Goal: Obtain resource: Download file/media

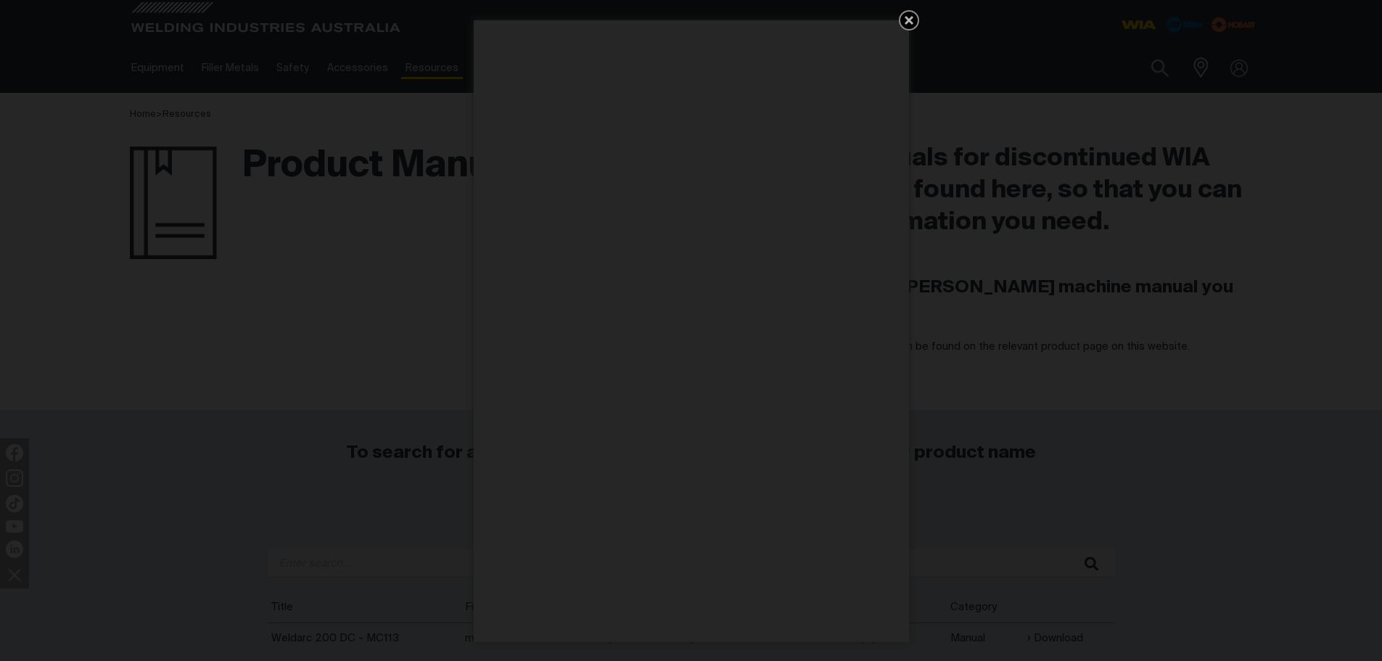
click at [907, 15] on icon "Get 5 WIA Welding Guides Free!" at bounding box center [908, 20] width 17 height 17
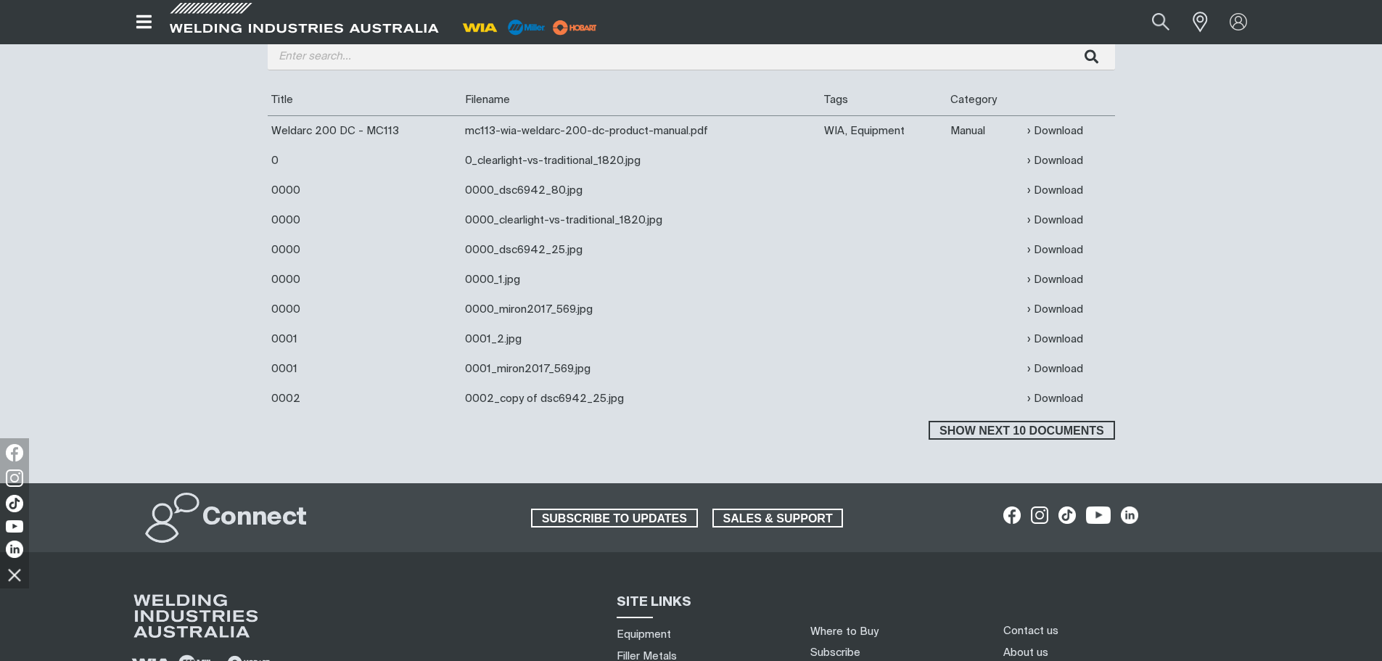
scroll to position [508, 0]
click at [1011, 429] on span "Show next 10 documents" at bounding box center [1021, 429] width 183 height 19
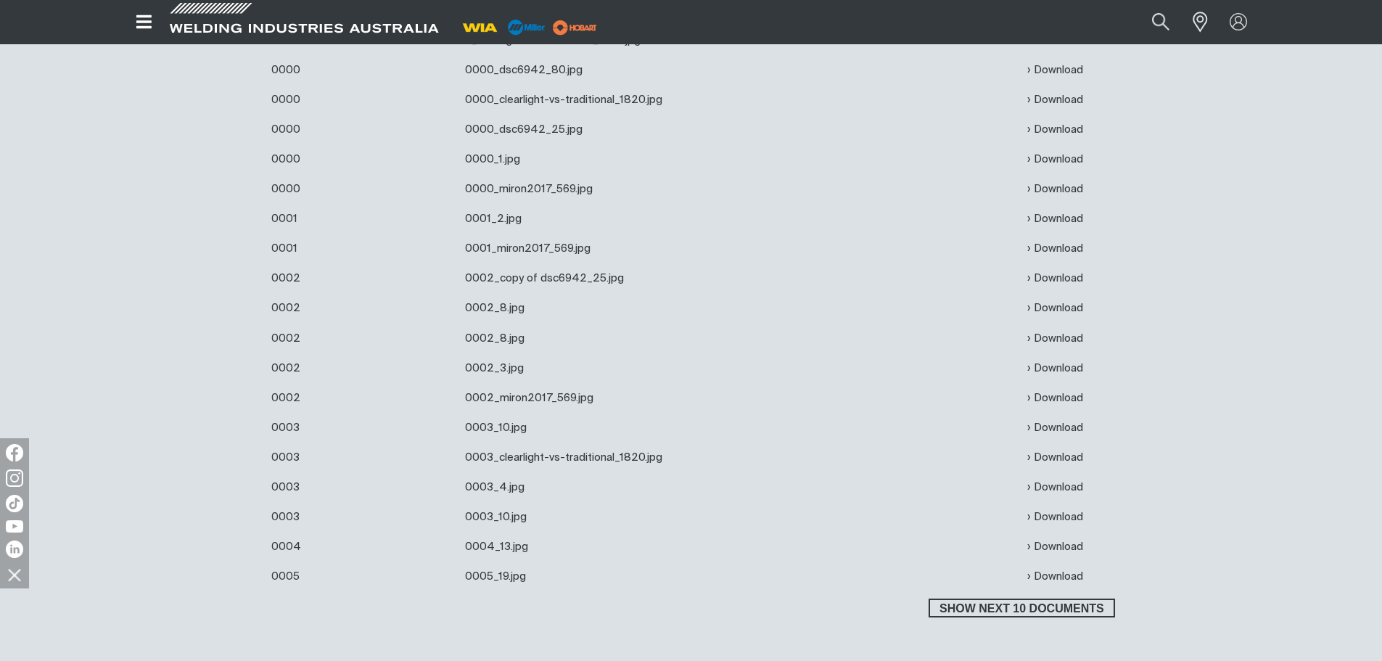
scroll to position [653, 0]
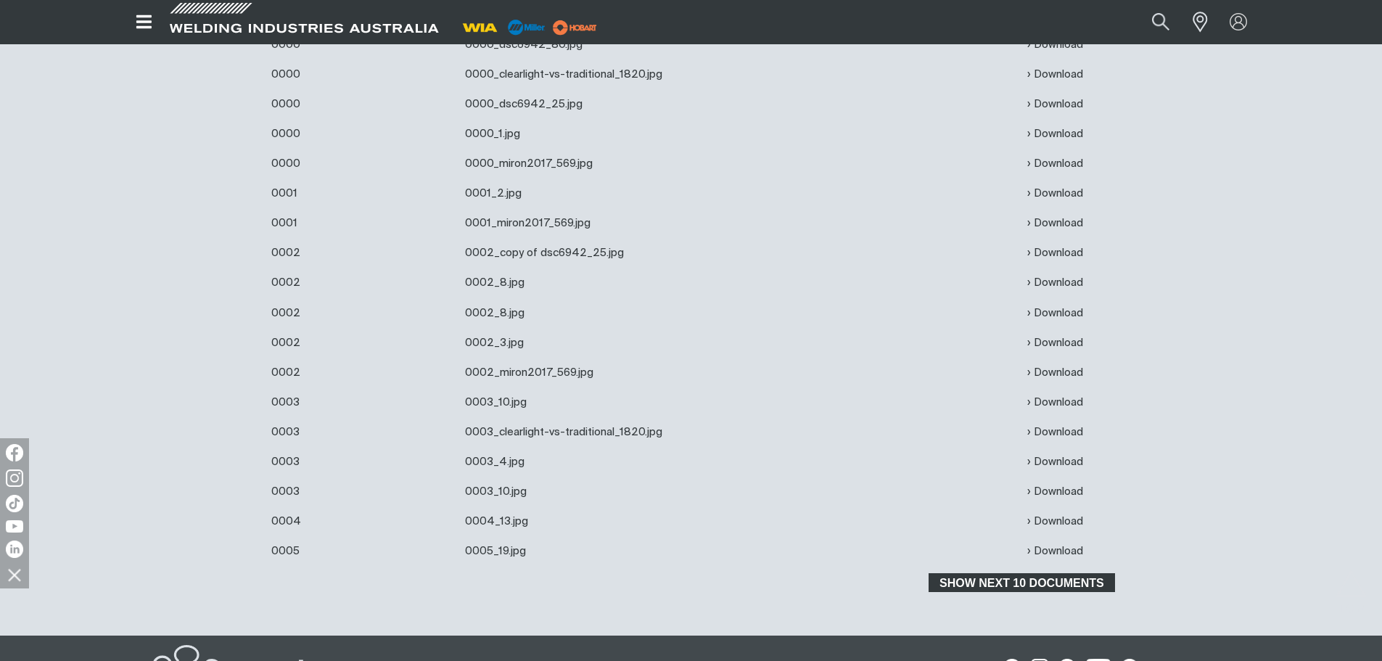
click at [997, 580] on span "Show next 10 documents" at bounding box center [1021, 582] width 183 height 19
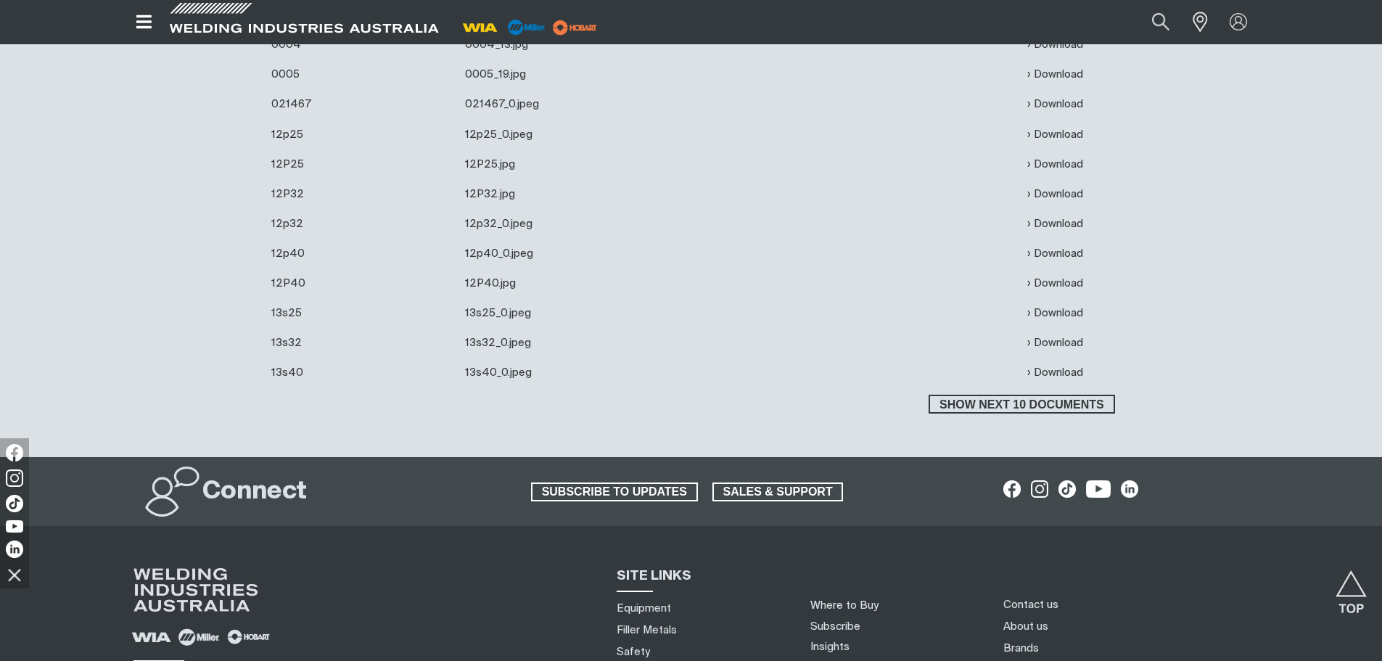
scroll to position [1160, 0]
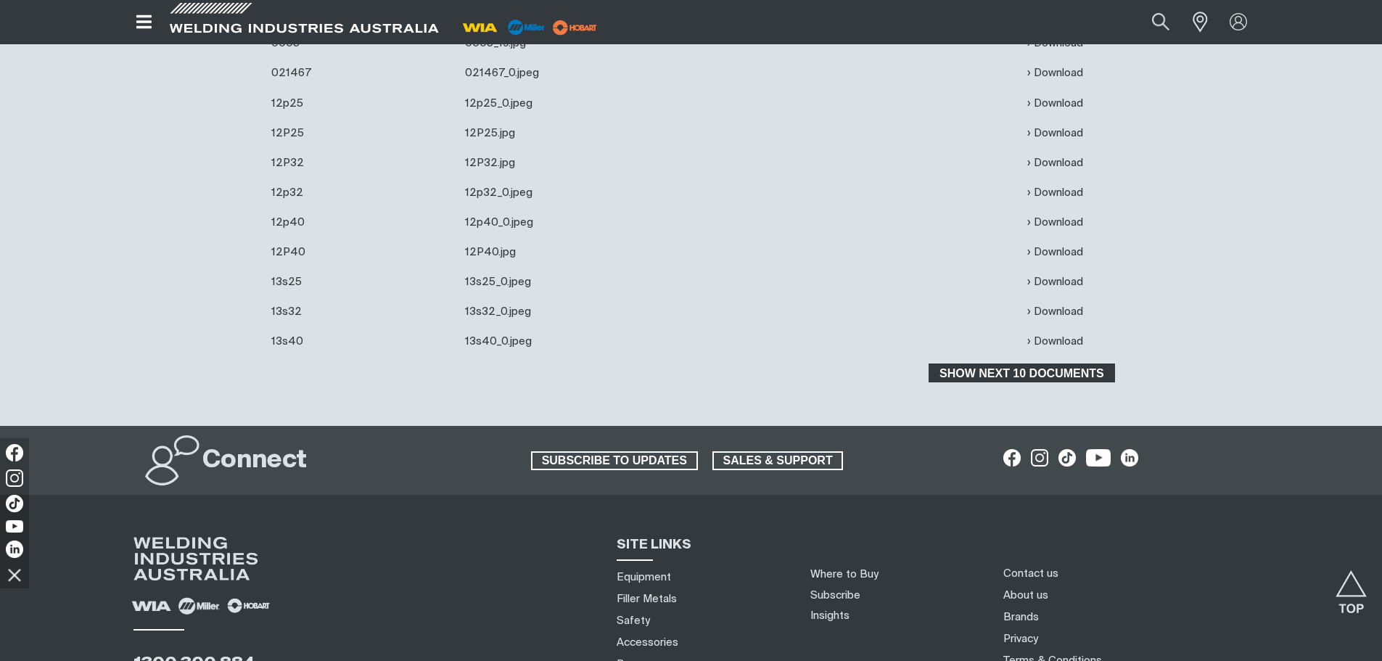
click at [1003, 369] on span "Show next 10 documents" at bounding box center [1021, 372] width 183 height 19
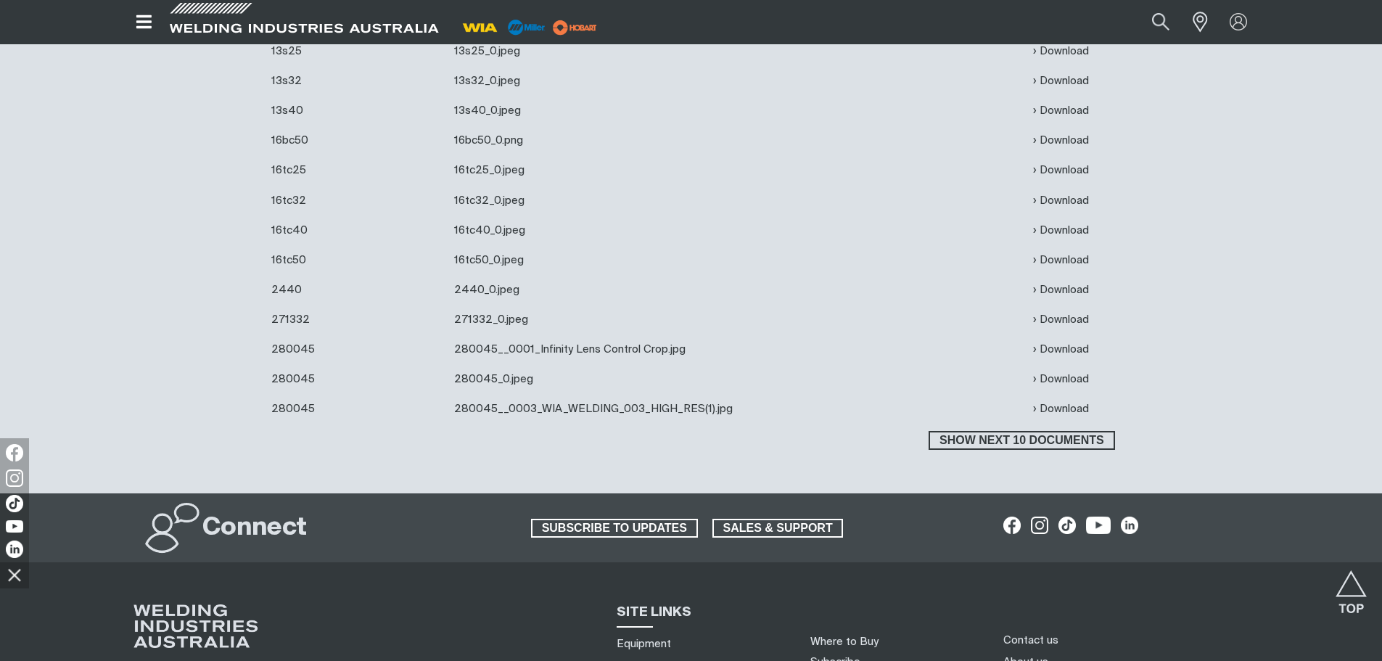
scroll to position [1450, 0]
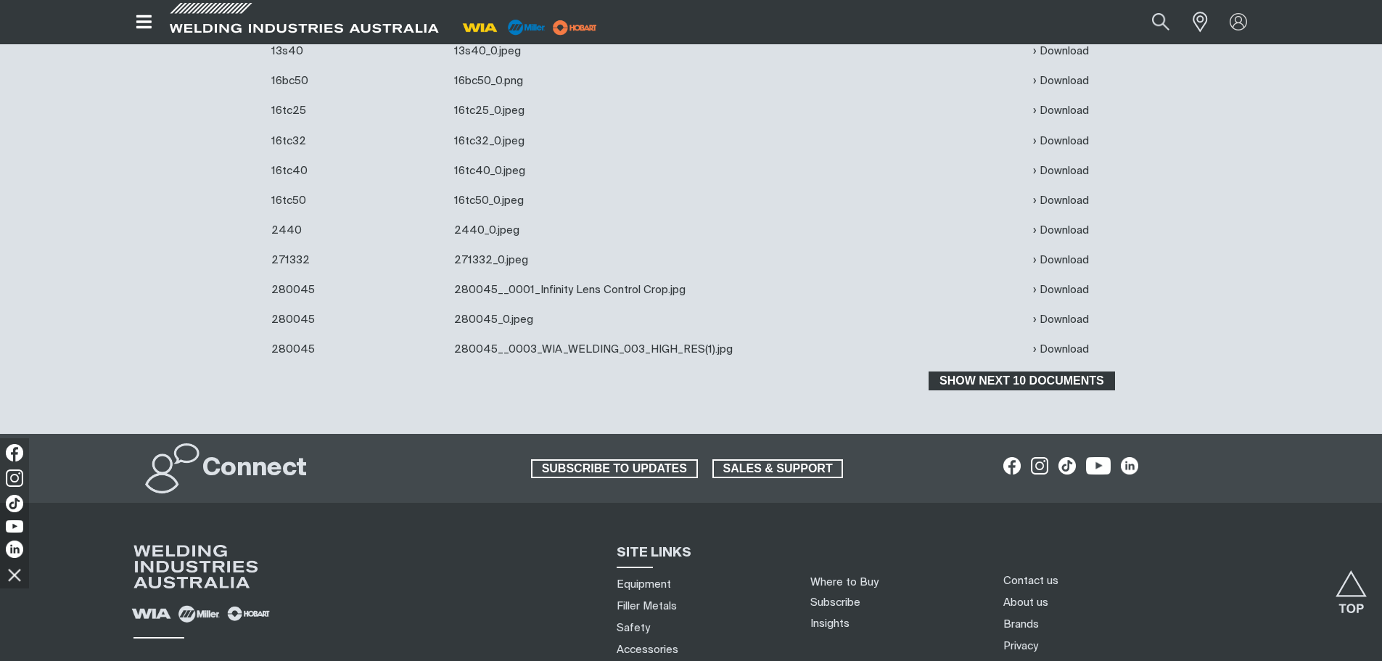
click at [1012, 384] on span "Show next 10 documents" at bounding box center [1021, 380] width 183 height 19
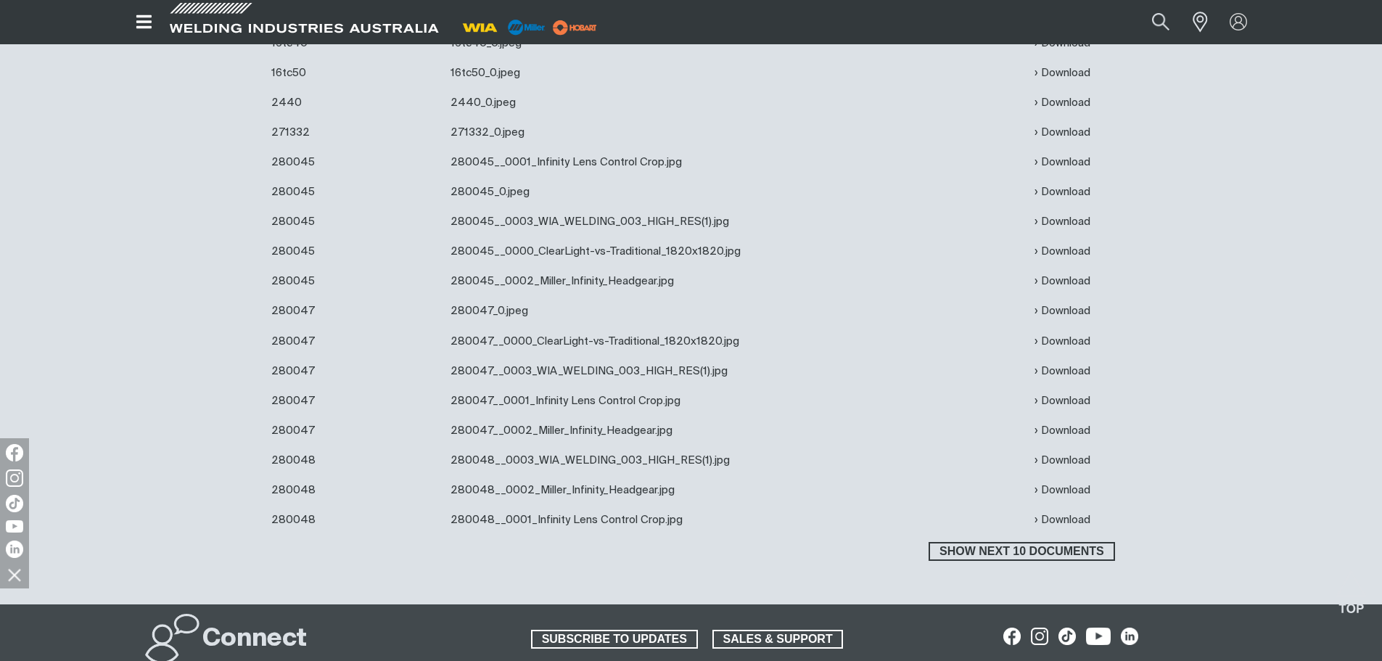
scroll to position [1668, 0]
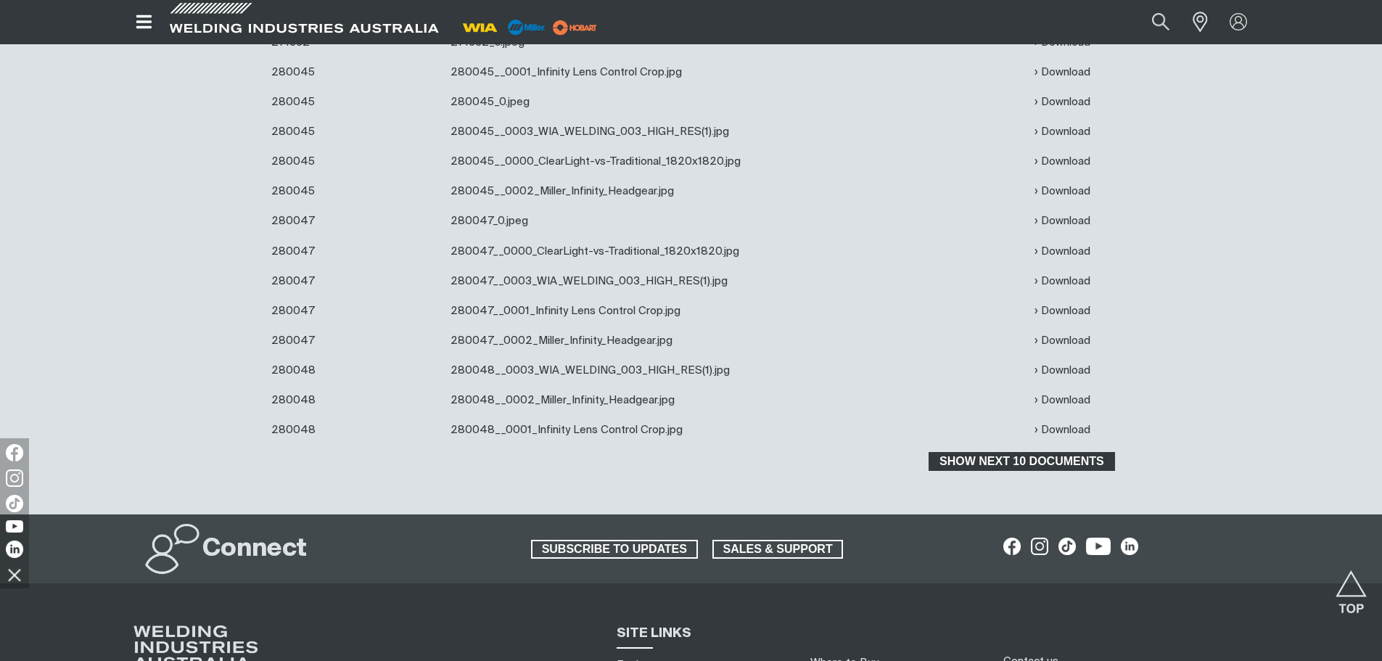
click at [1027, 457] on span "Show next 10 documents" at bounding box center [1021, 461] width 183 height 19
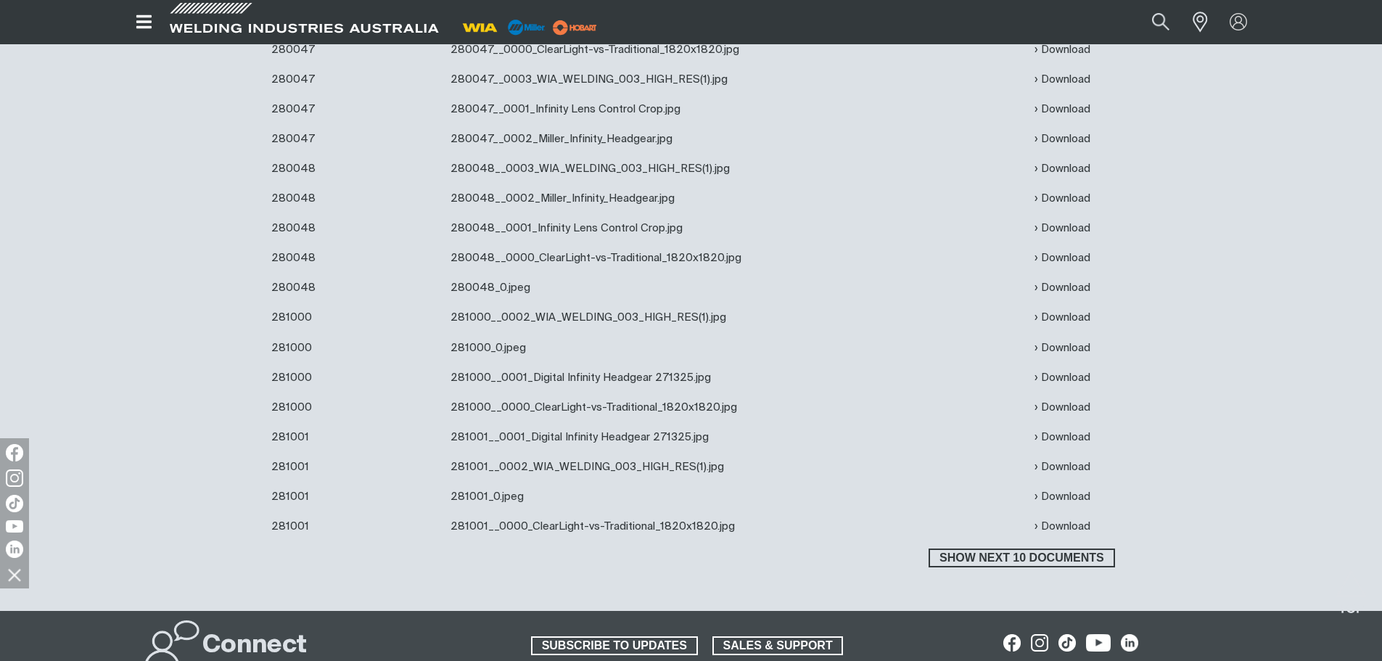
scroll to position [1886, 0]
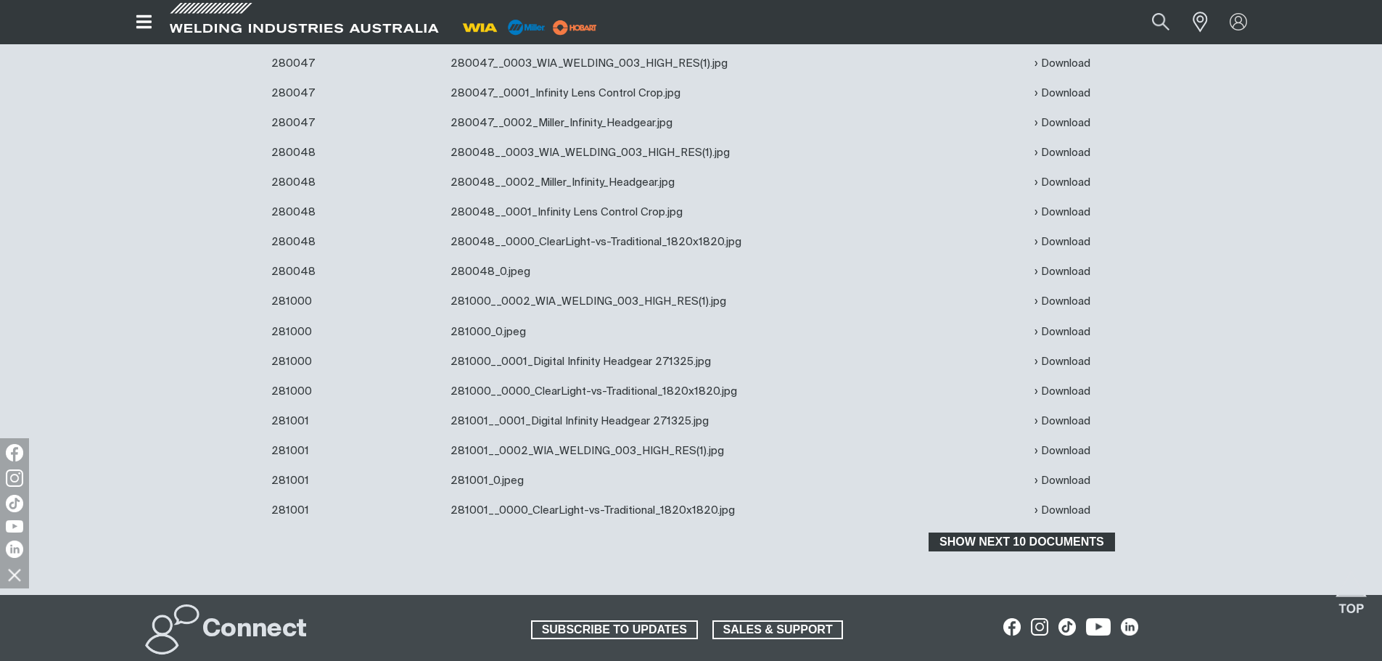
click at [1036, 540] on span "Show next 10 documents" at bounding box center [1021, 541] width 183 height 19
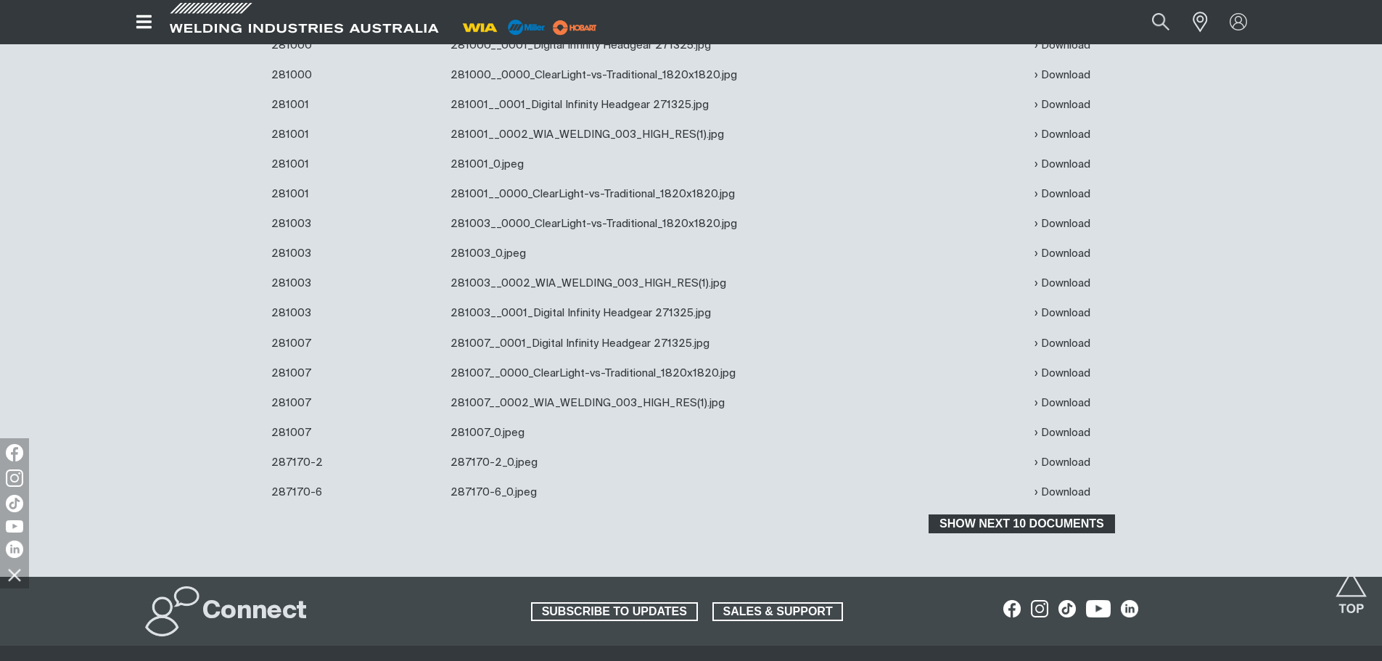
scroll to position [2248, 0]
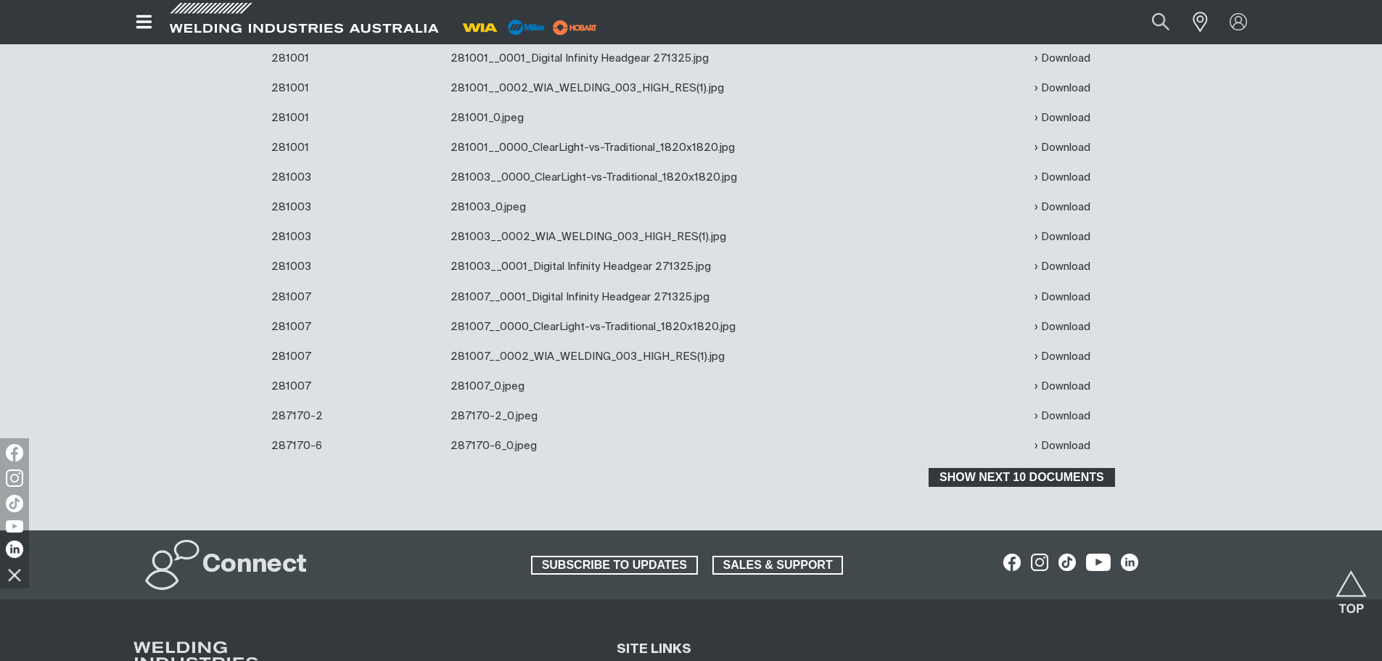
click at [973, 479] on span "Show next 10 documents" at bounding box center [1021, 477] width 183 height 19
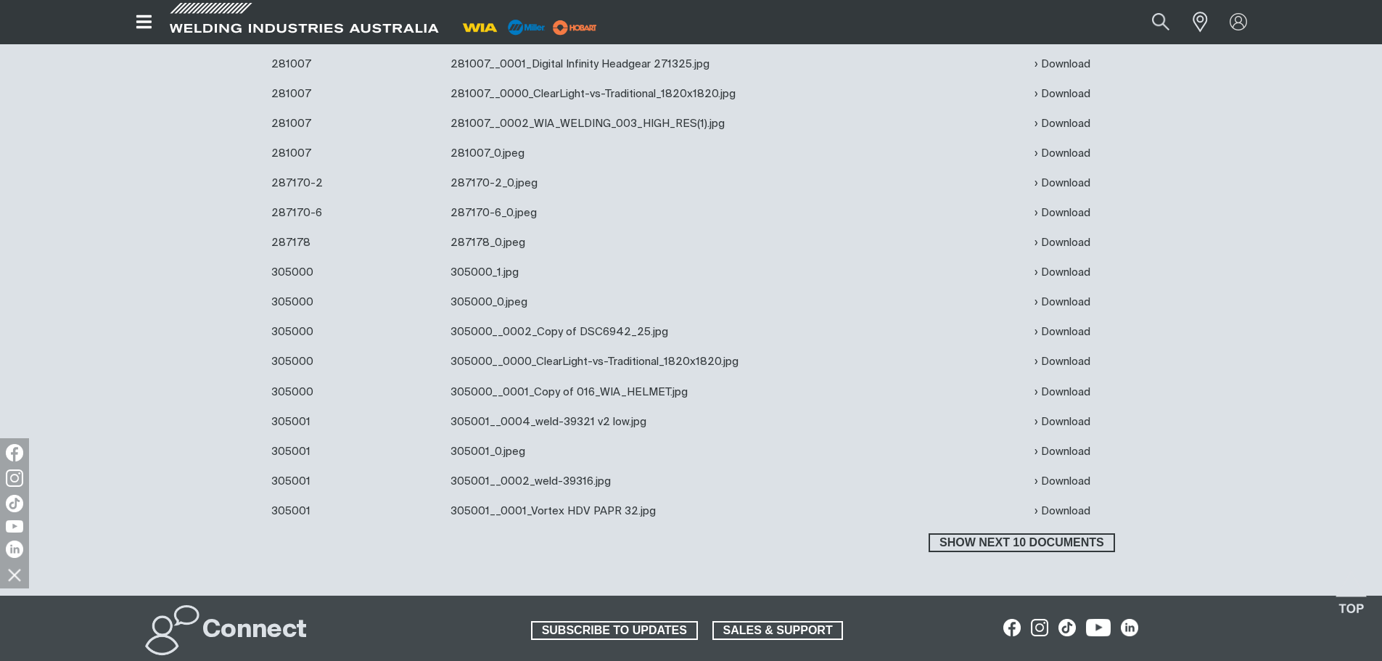
scroll to position [2538, 0]
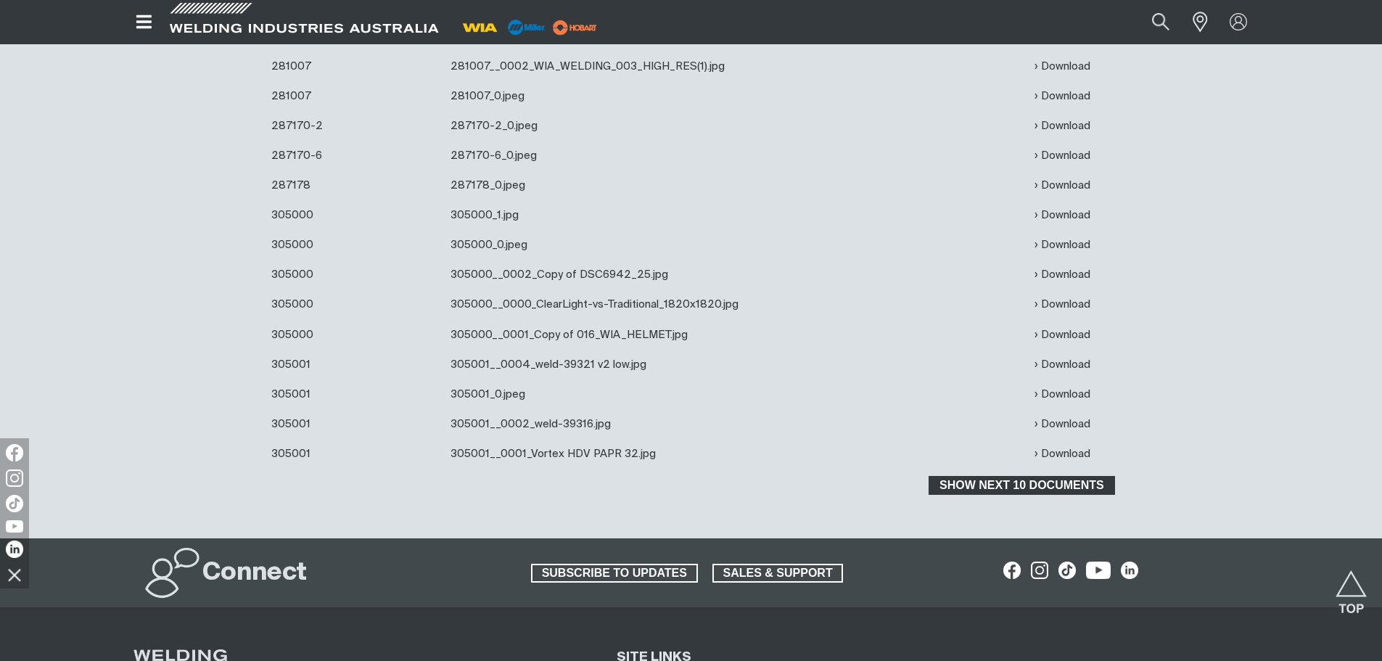
click at [1006, 480] on span "Show next 10 documents" at bounding box center [1021, 485] width 183 height 19
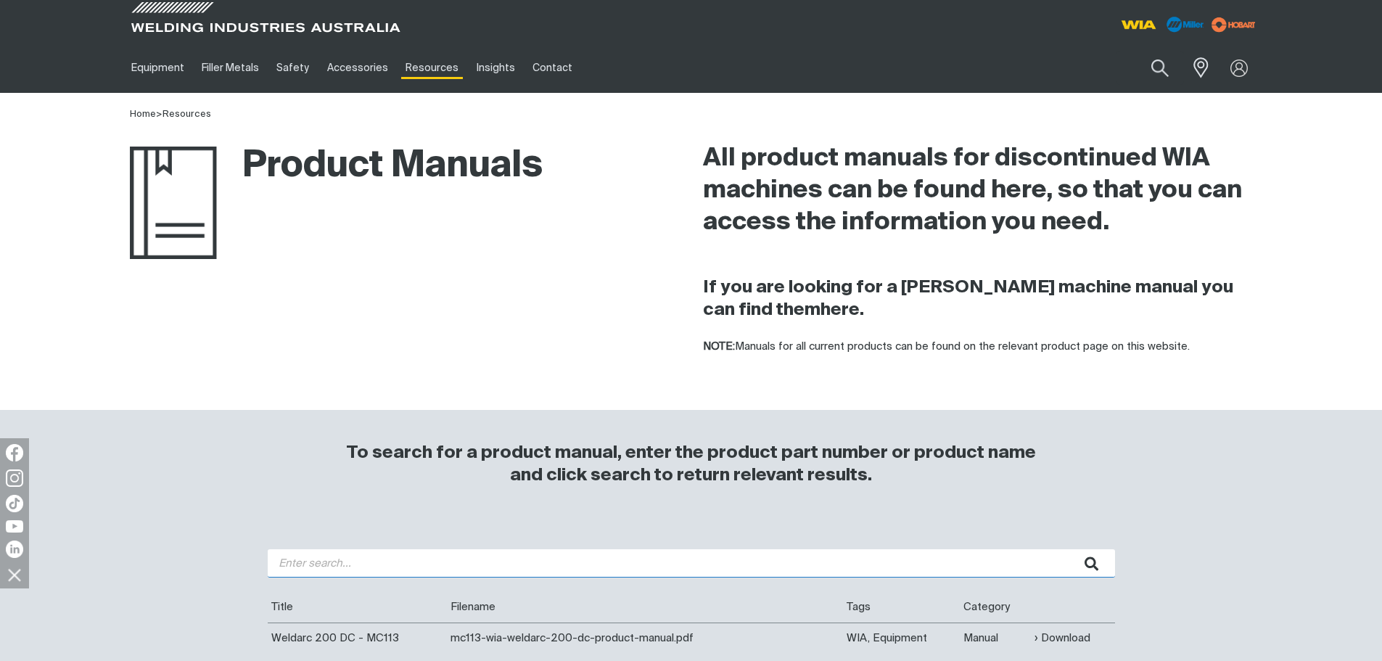
click at [342, 563] on input "search" at bounding box center [691, 563] width 847 height 28
type input "WIA Weldmatic 325"
click at [1069, 549] on button "submit" at bounding box center [1092, 563] width 46 height 28
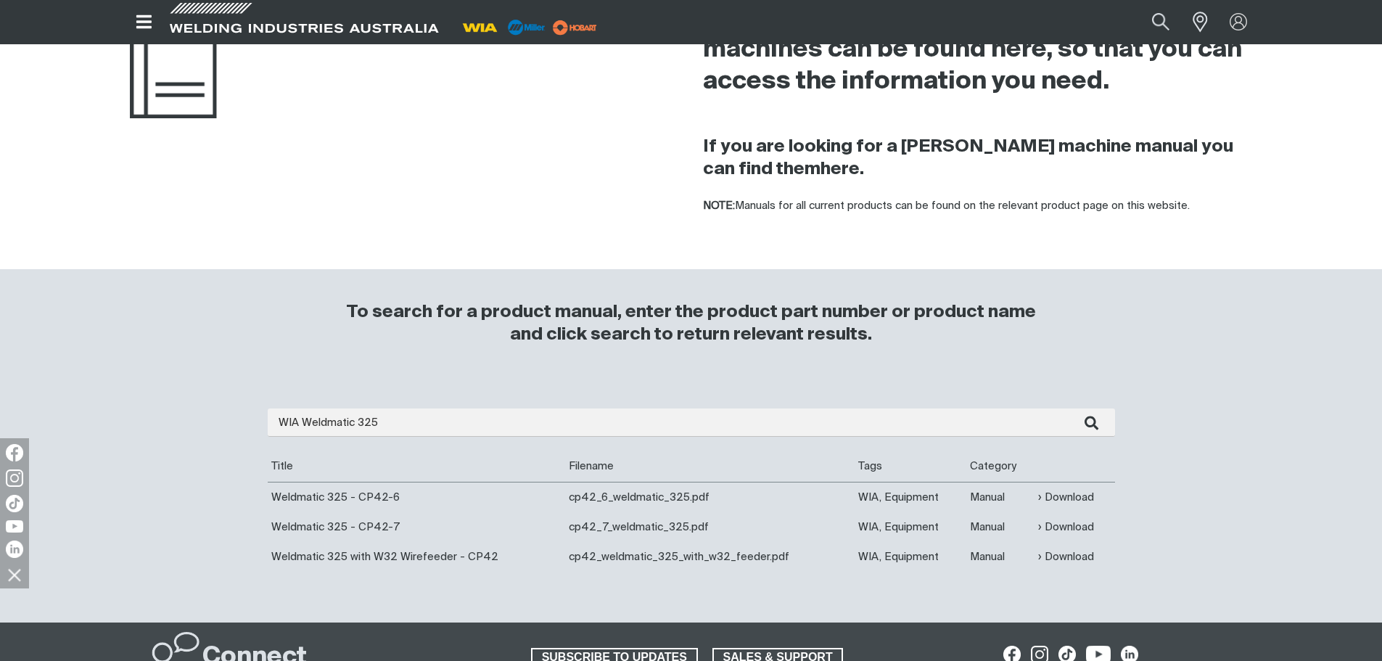
scroll to position [145, 0]
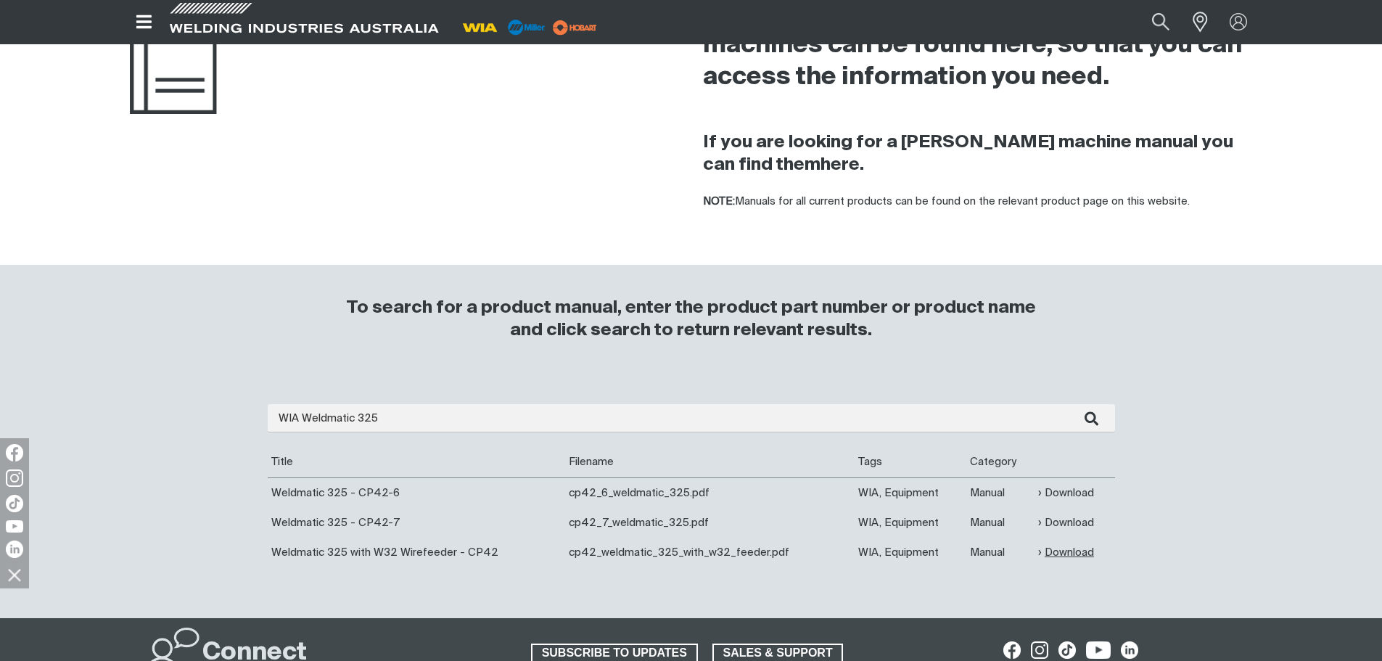
click at [1078, 551] on link "Download" at bounding box center [1066, 552] width 56 height 17
